Goal: Task Accomplishment & Management: Manage account settings

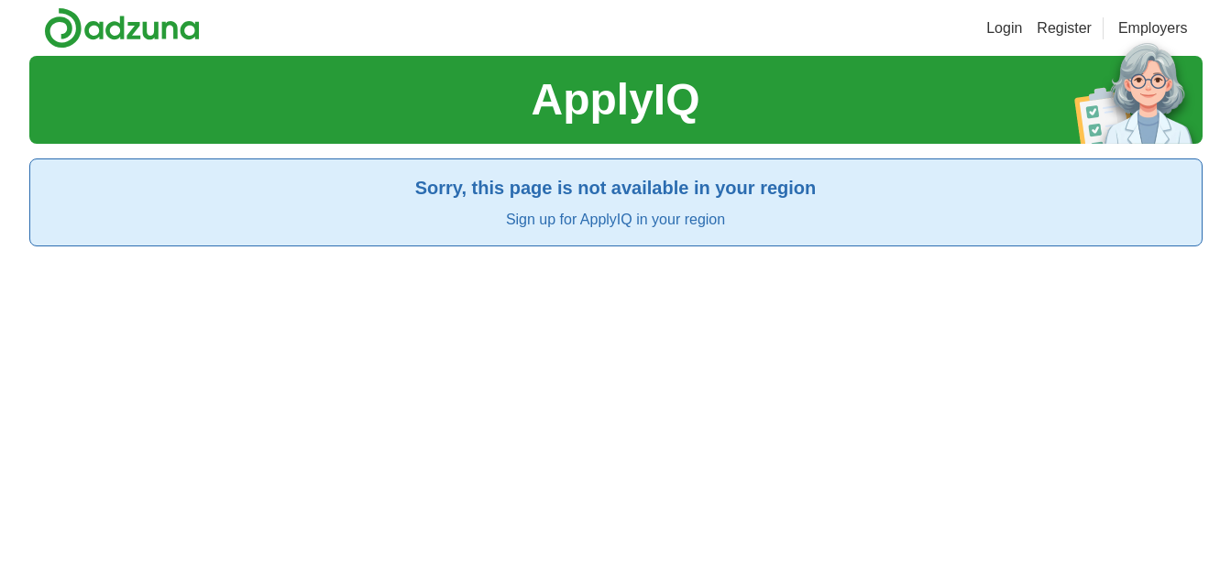
click at [999, 33] on link "Login" at bounding box center [1004, 28] width 36 height 22
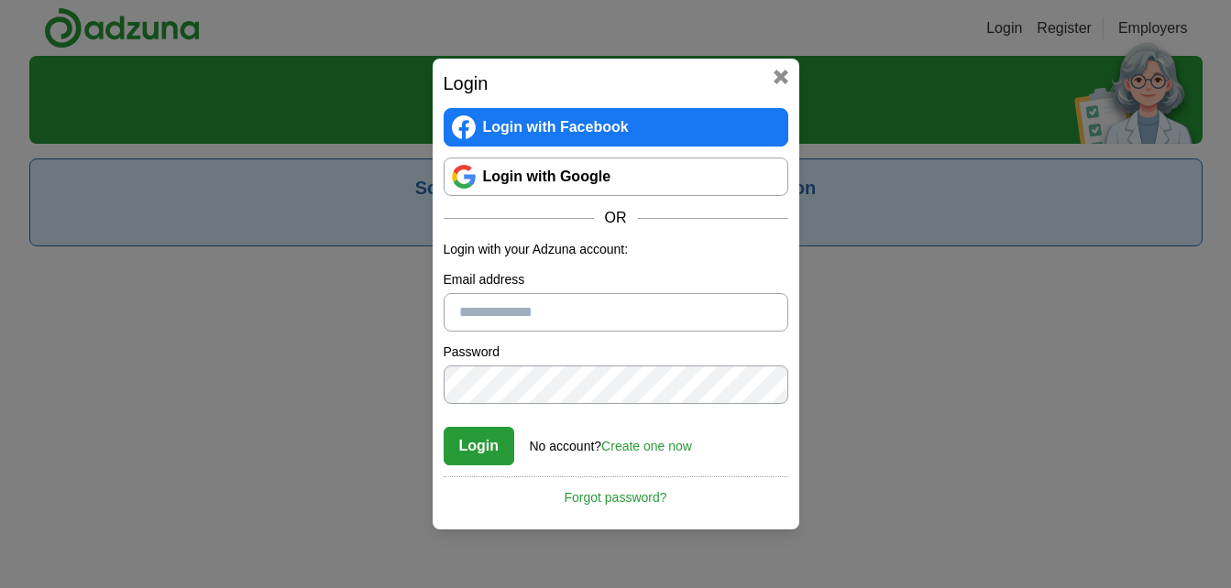
click at [648, 133] on link "Login with Facebook" at bounding box center [616, 127] width 345 height 38
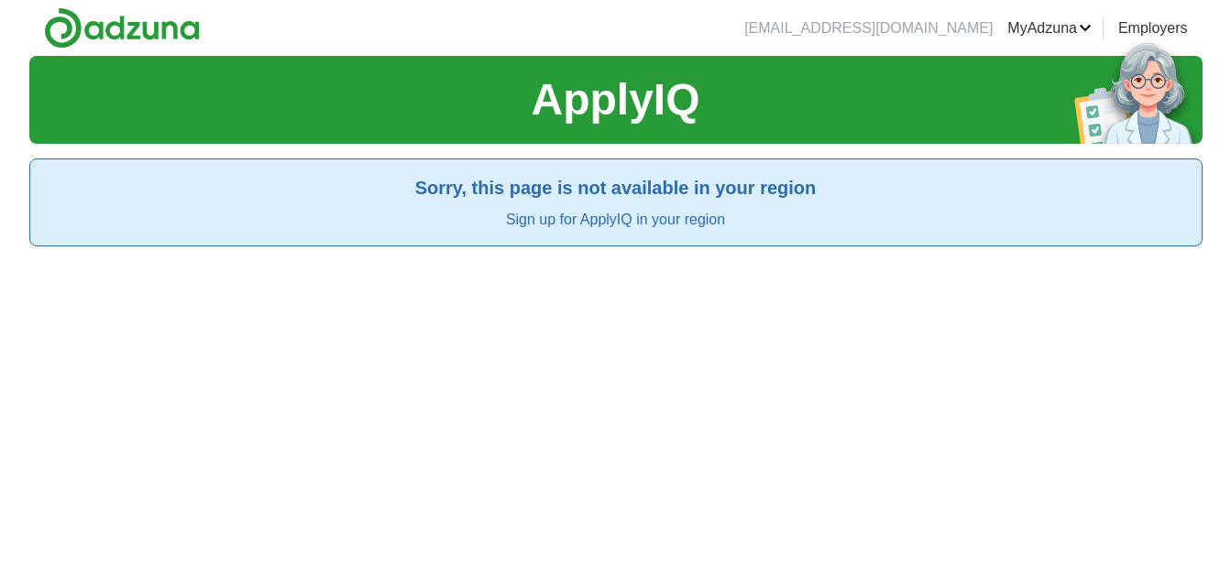
click at [1069, 30] on link "MyAdzuna" at bounding box center [1049, 28] width 84 height 22
click at [0, 0] on link "Alerts" at bounding box center [0, 0] width 0 height 0
